Goal: Find specific page/section: Find specific page/section

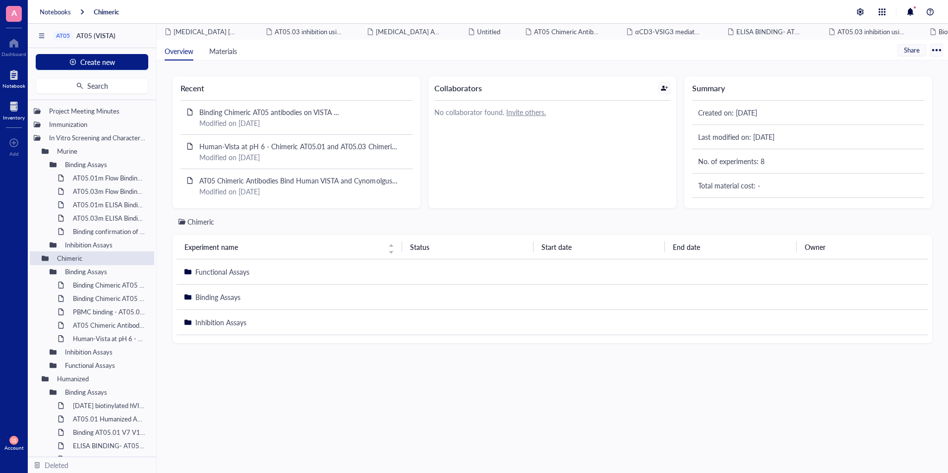
click at [12, 104] on div at bounding box center [14, 107] width 22 height 16
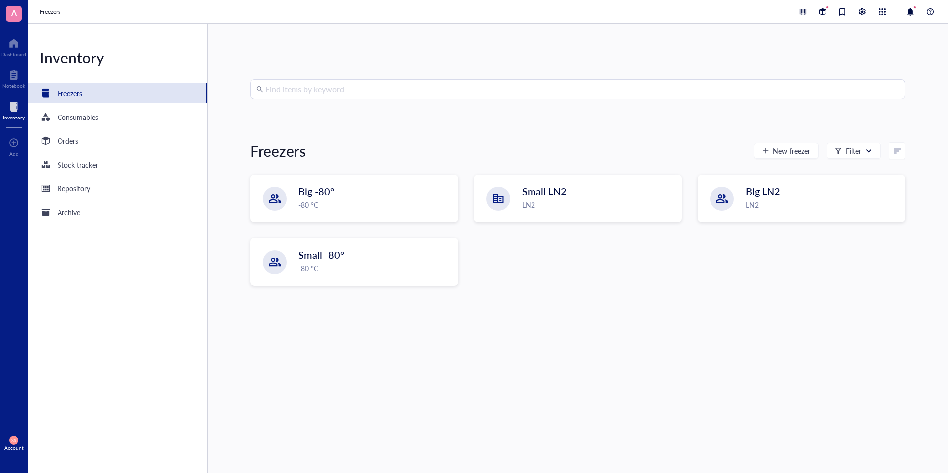
click at [74, 96] on div "Freezers" at bounding box center [70, 93] width 25 height 11
click at [542, 210] on div "LN2" at bounding box center [598, 205] width 152 height 11
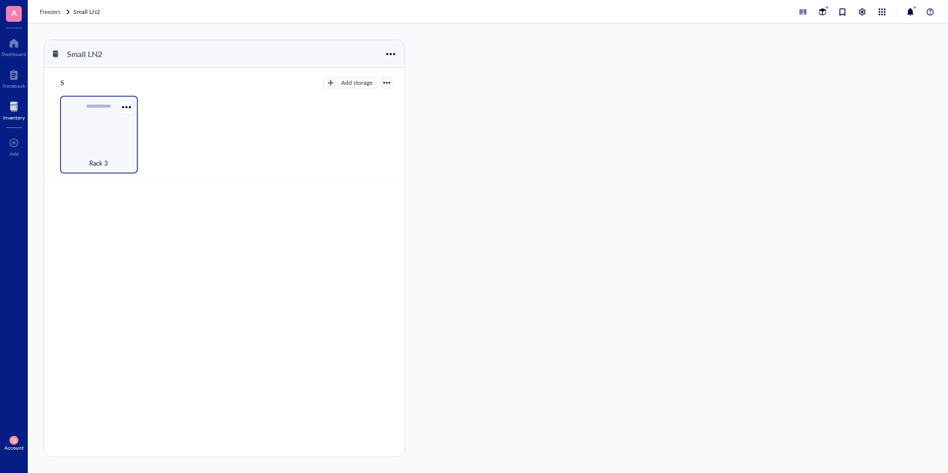
click at [97, 147] on div "Rack 3" at bounding box center [99, 158] width 68 height 22
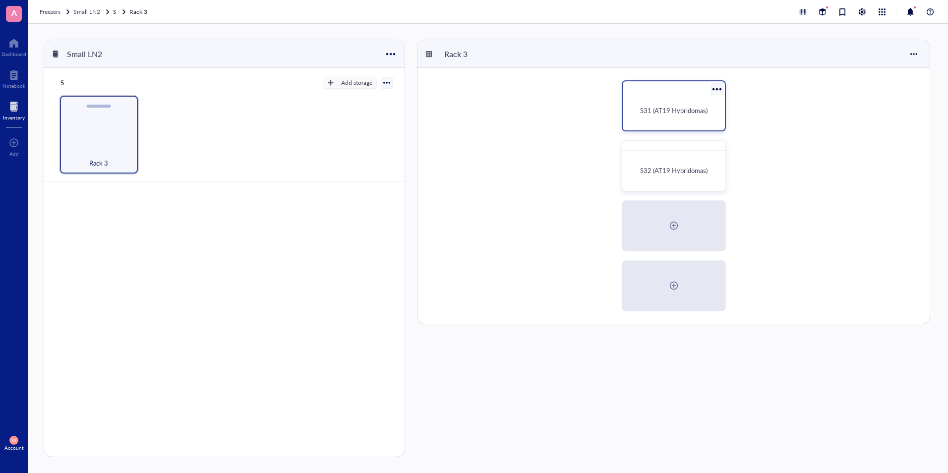
click at [670, 123] on div "S31 (AT19 Hybridomas)" at bounding box center [674, 110] width 94 height 31
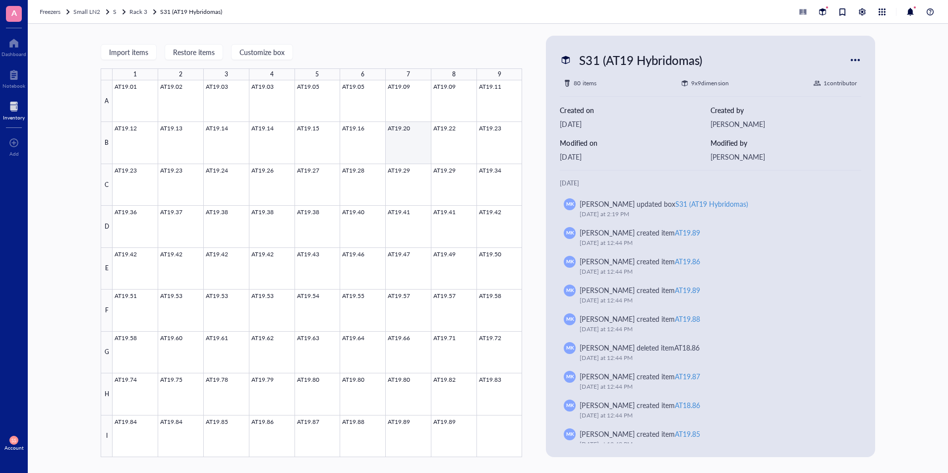
click at [402, 154] on div at bounding box center [317, 268] width 409 height 377
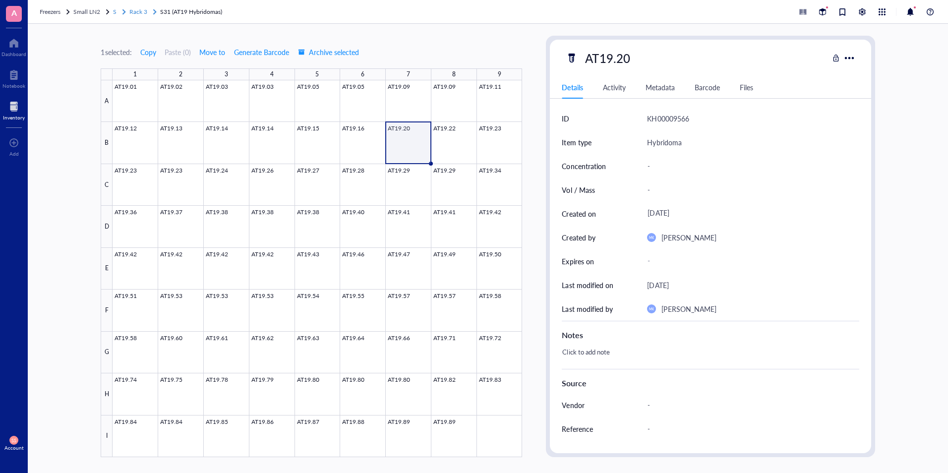
click at [139, 15] on span "Rack 3" at bounding box center [138, 11] width 18 height 8
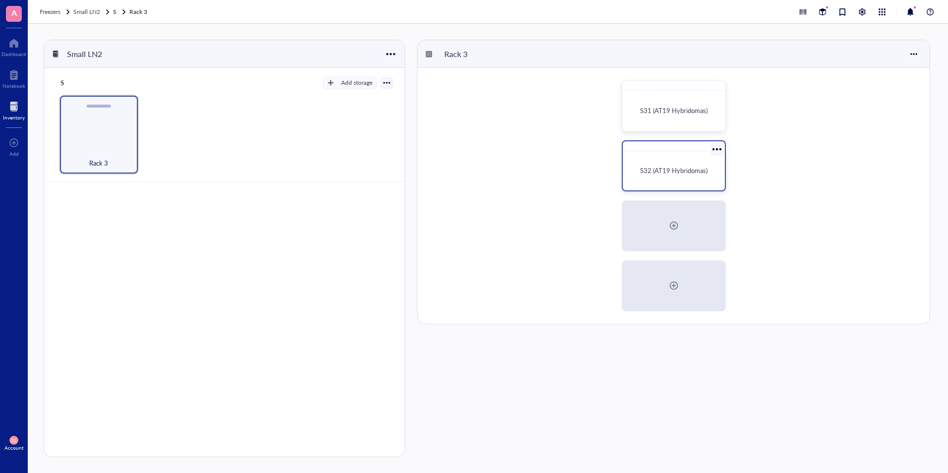
click at [662, 171] on span "S32 (AT19 Hybridomas)" at bounding box center [673, 170] width 67 height 9
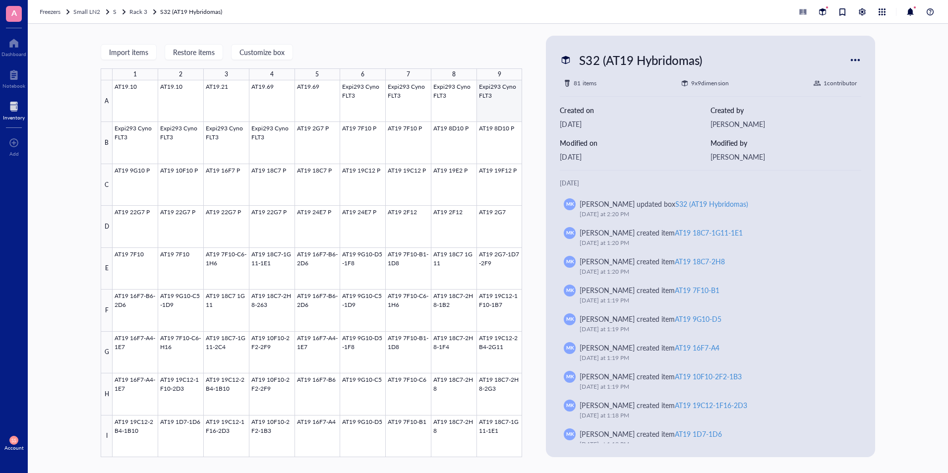
click at [506, 110] on div at bounding box center [317, 268] width 409 height 377
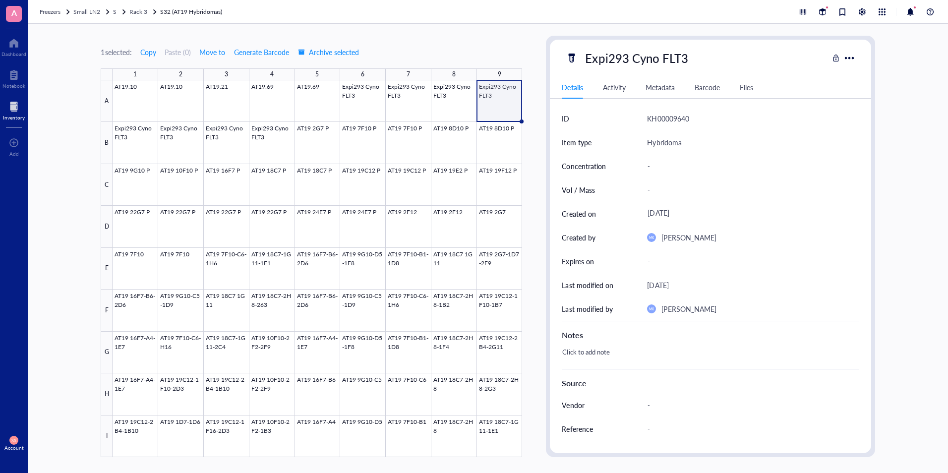
click at [665, 140] on div "Hybridoma" at bounding box center [664, 142] width 34 height 12
click at [413, 147] on div at bounding box center [317, 268] width 409 height 377
click at [142, 13] on span "Rack 3" at bounding box center [138, 11] width 18 height 8
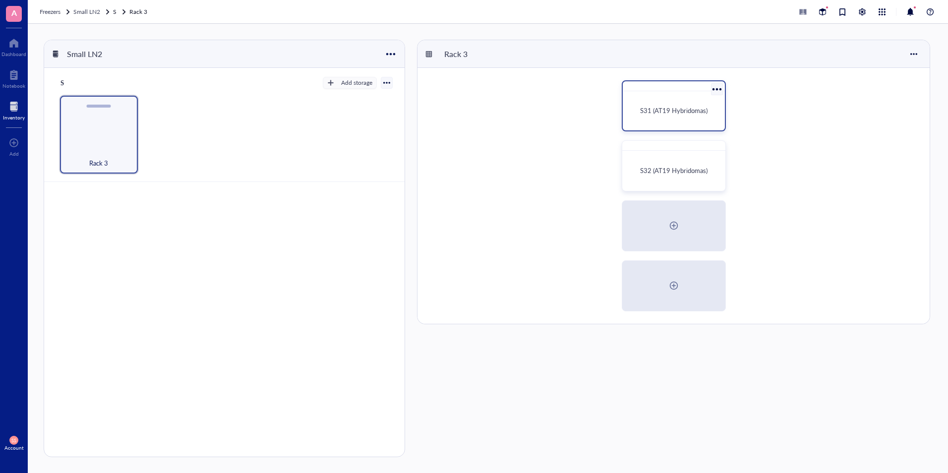
click at [664, 110] on span "S31 (AT19 Hybridomas)" at bounding box center [673, 110] width 67 height 9
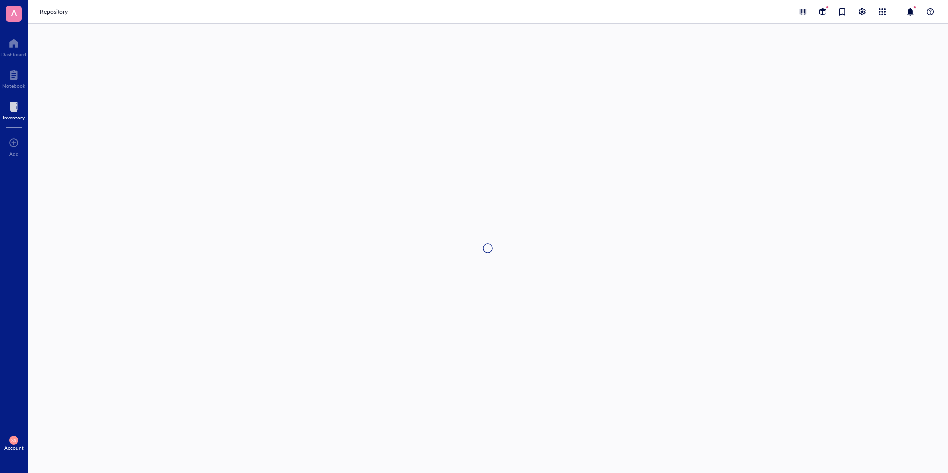
click at [664, 110] on div at bounding box center [488, 248] width 920 height 449
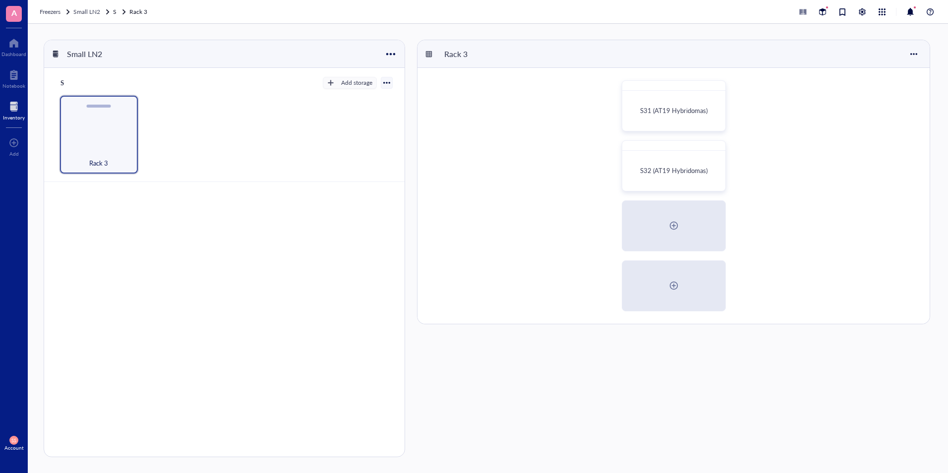
click at [246, 223] on div "S Add storage Rack 3" at bounding box center [224, 276] width 360 height 416
